Goal: Task Accomplishment & Management: Complete application form

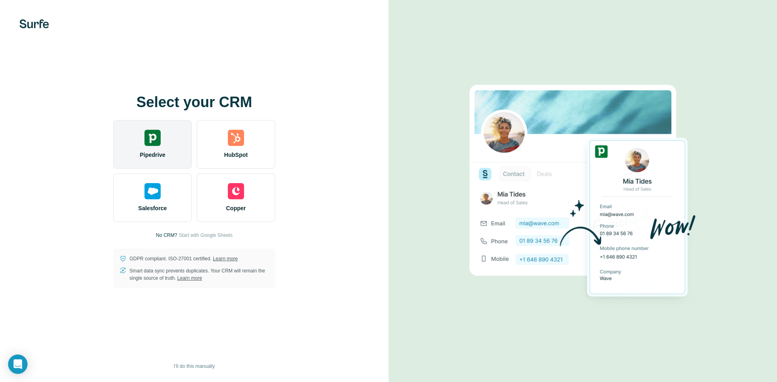
click at [154, 137] on img at bounding box center [152, 138] width 16 height 16
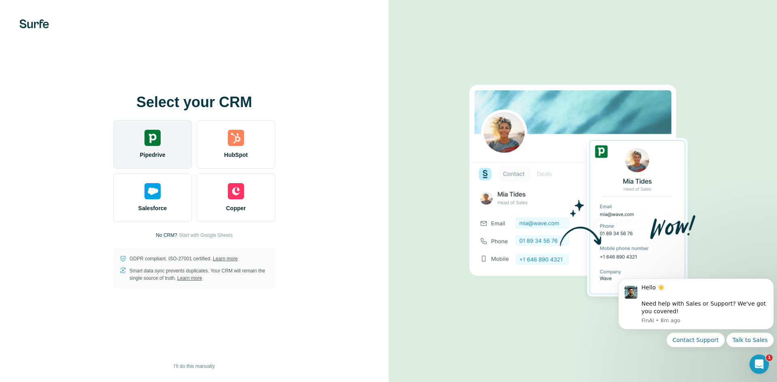
click at [157, 142] on img at bounding box center [152, 138] width 16 height 16
